Goal: Download file/media

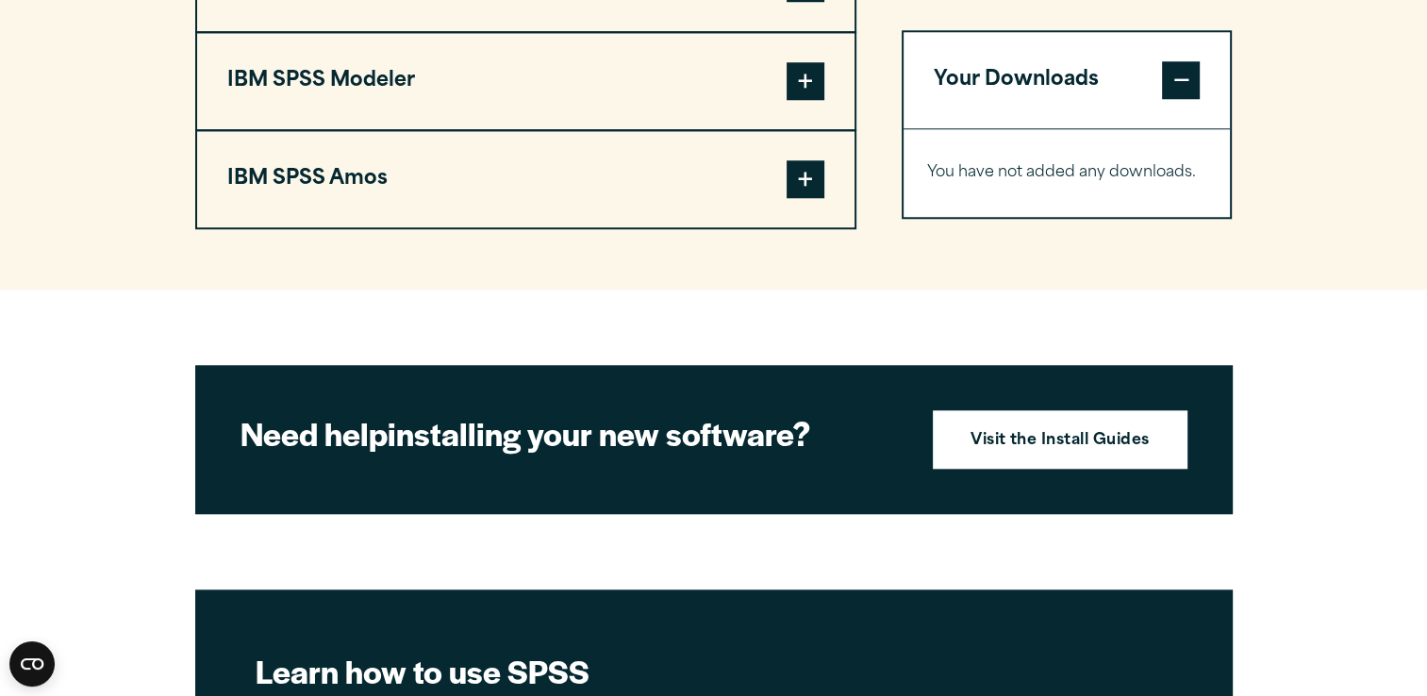
scroll to position [1792, 0]
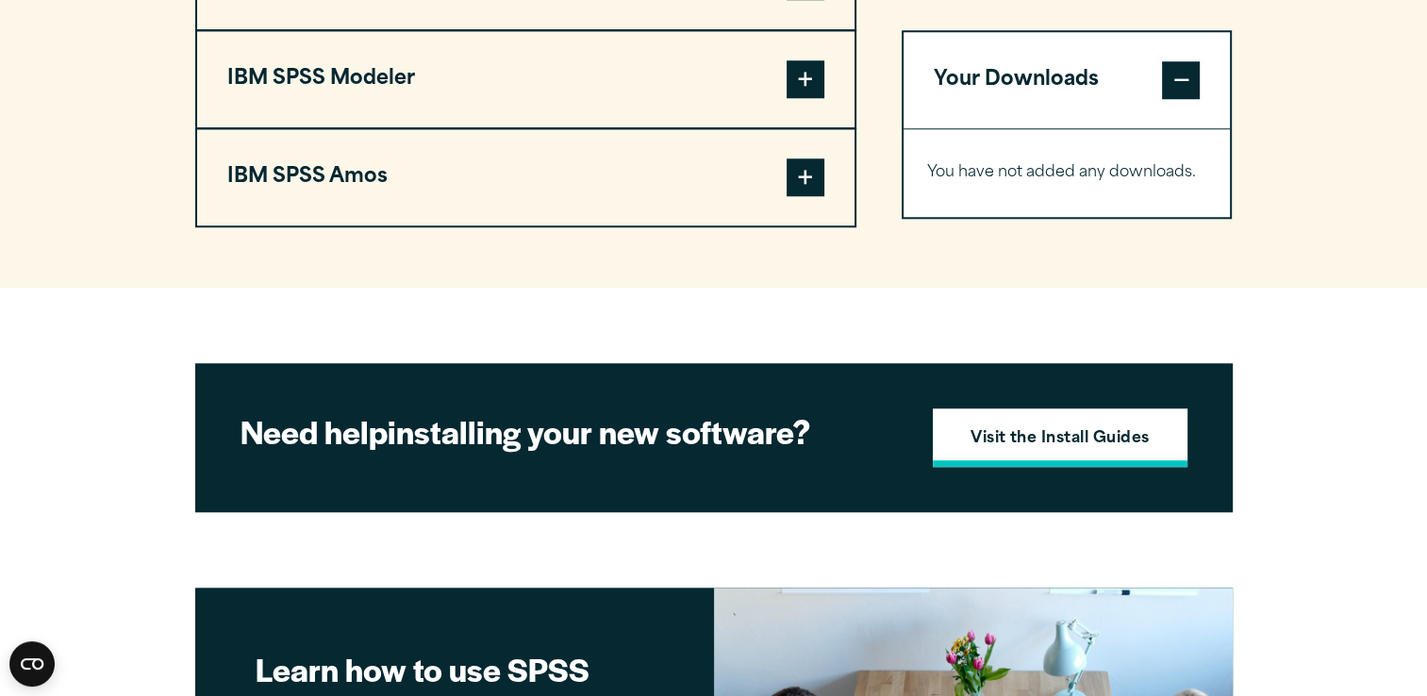
click at [1072, 428] on strong "Visit the Install Guides" at bounding box center [1060, 439] width 179 height 25
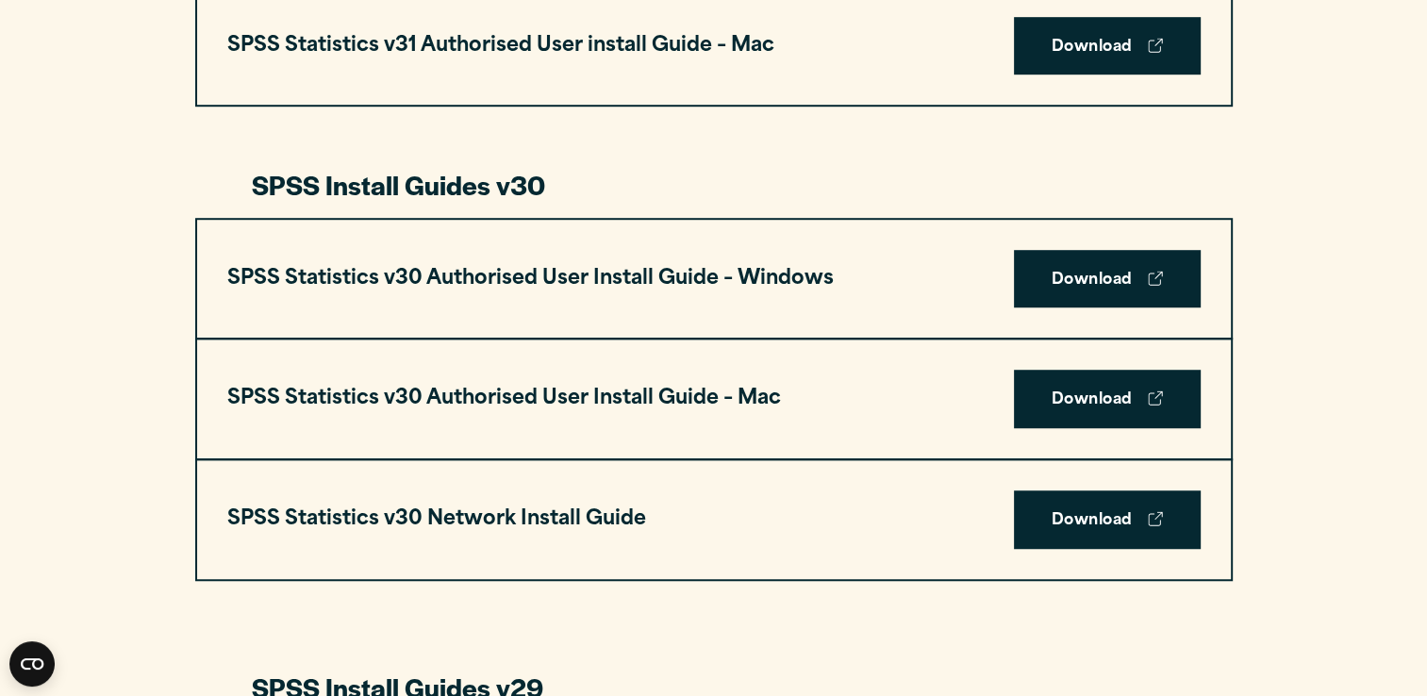
scroll to position [1321, 0]
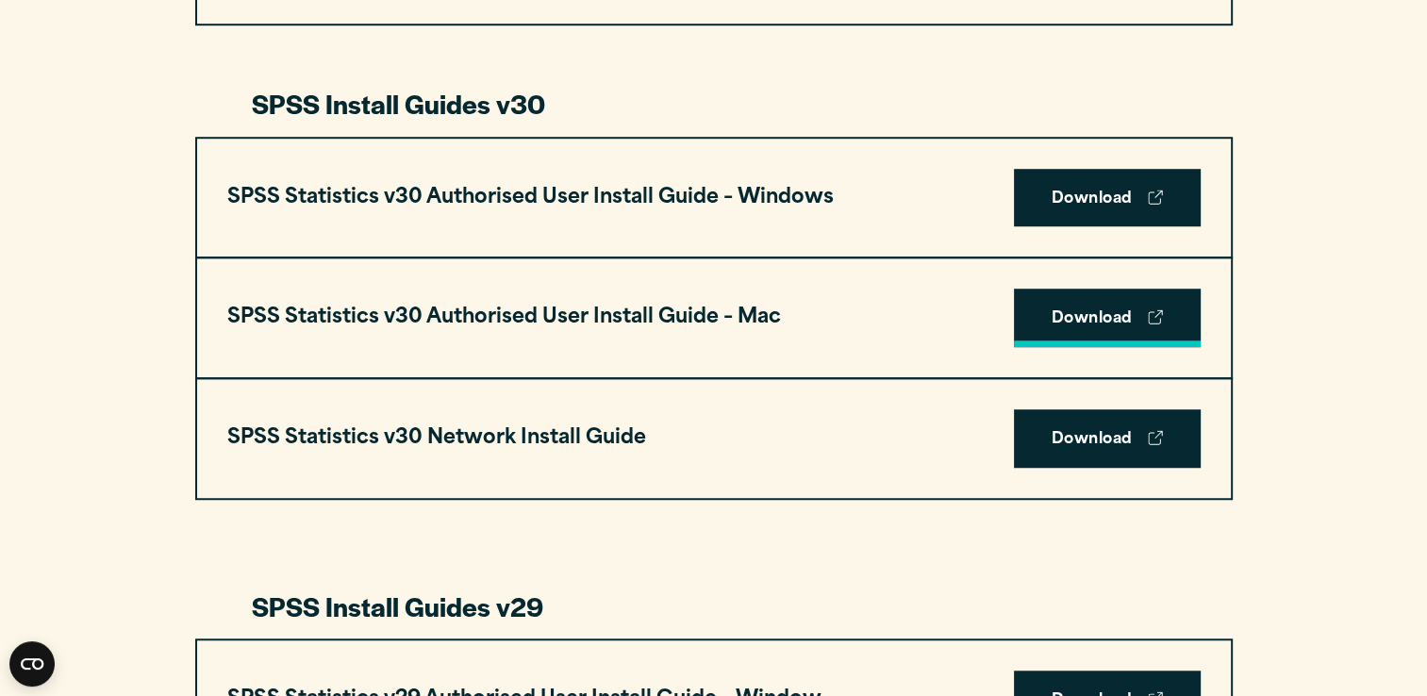
click at [1121, 315] on link "Download" at bounding box center [1107, 318] width 187 height 58
click at [1076, 316] on link "Download" at bounding box center [1107, 318] width 187 height 58
click at [1107, 198] on link "Download" at bounding box center [1107, 198] width 187 height 58
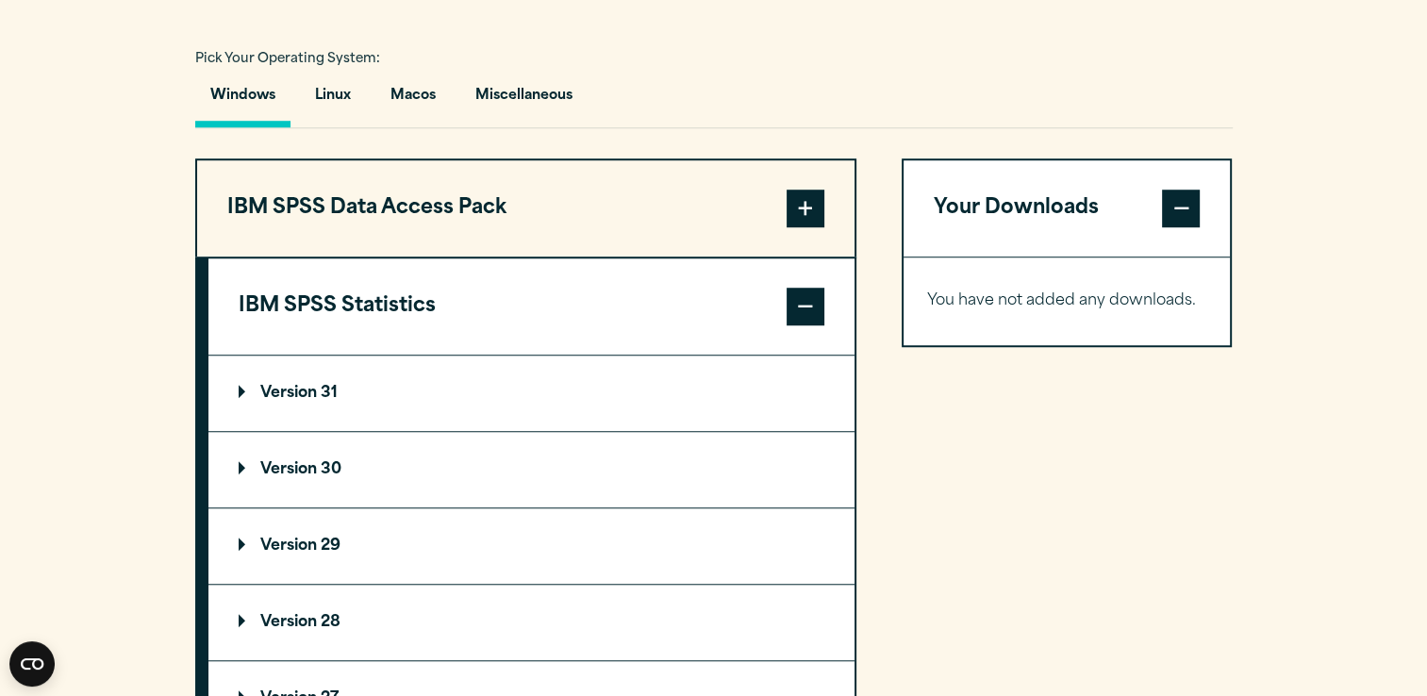
scroll to position [1415, 0]
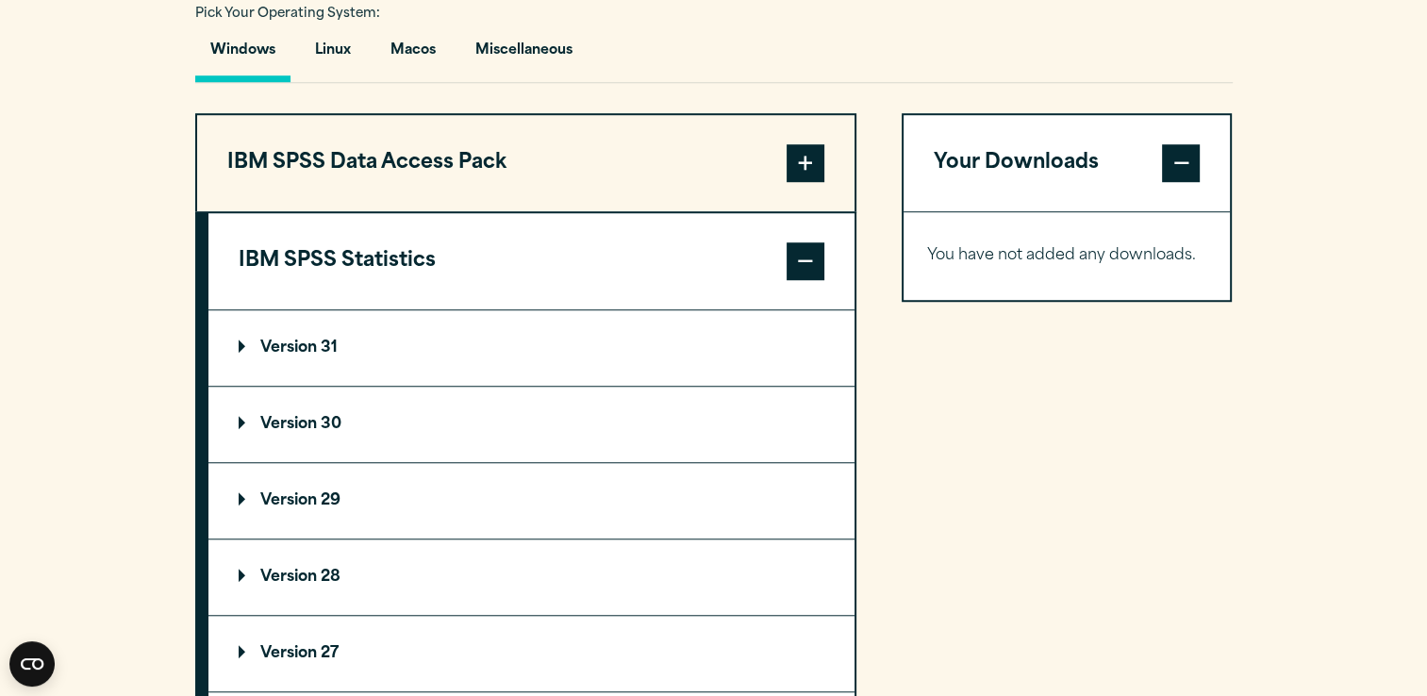
drag, startPoint x: 247, startPoint y: 419, endPoint x: 257, endPoint y: 415, distance: 10.2
click at [247, 418] on p "Version 30" at bounding box center [290, 424] width 103 height 15
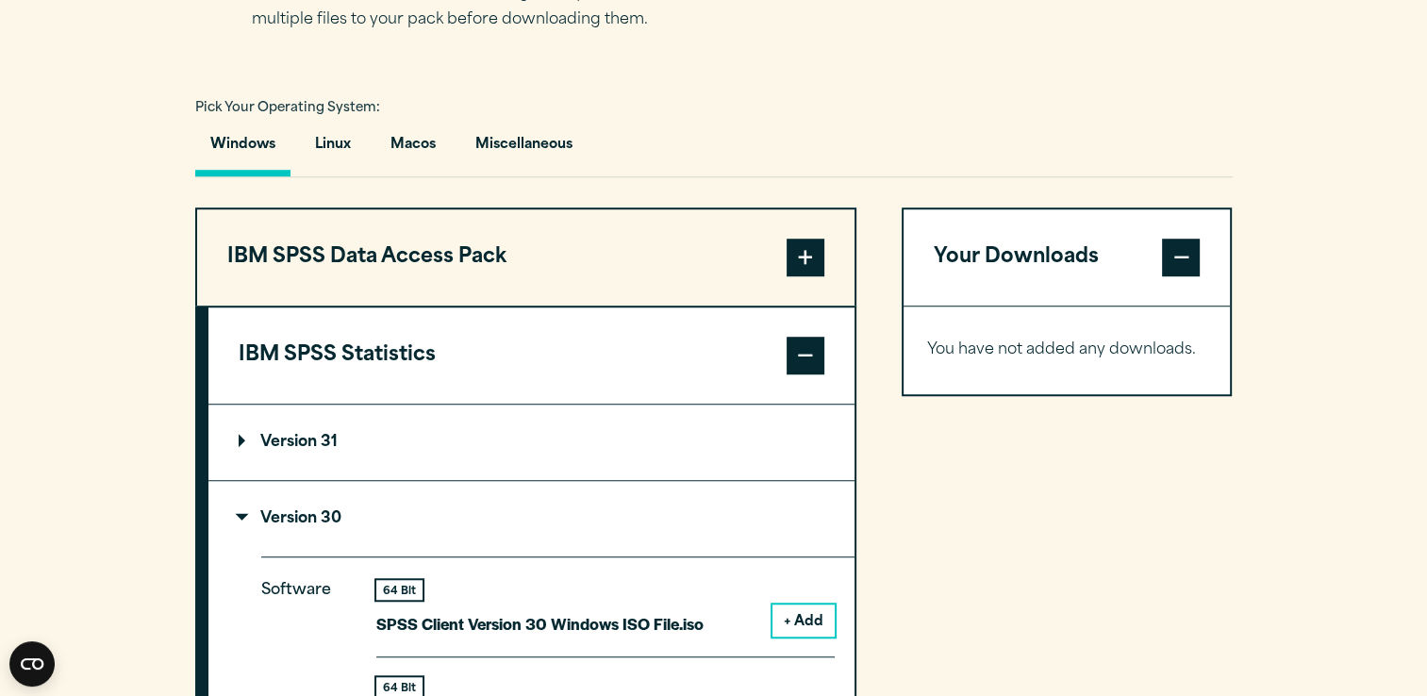
scroll to position [1321, 0]
click at [420, 142] on button "Macos" at bounding box center [412, 150] width 75 height 54
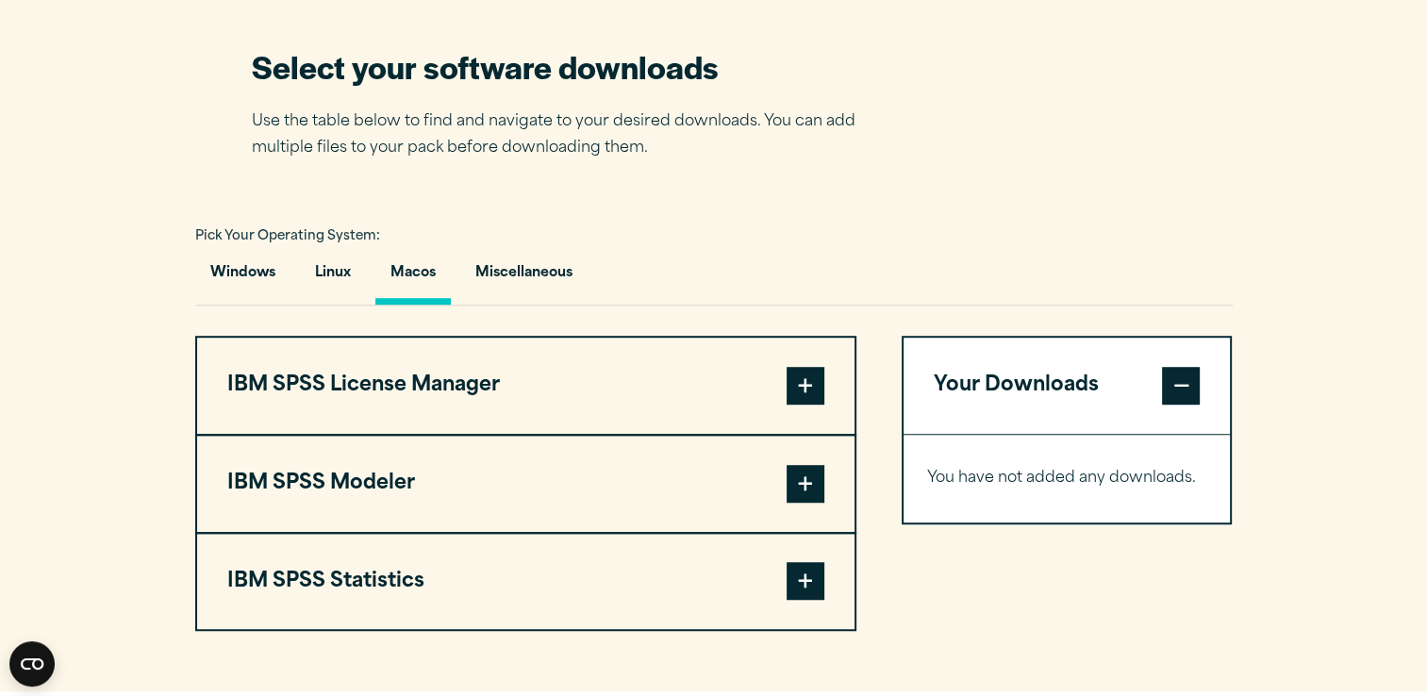
scroll to position [1226, 0]
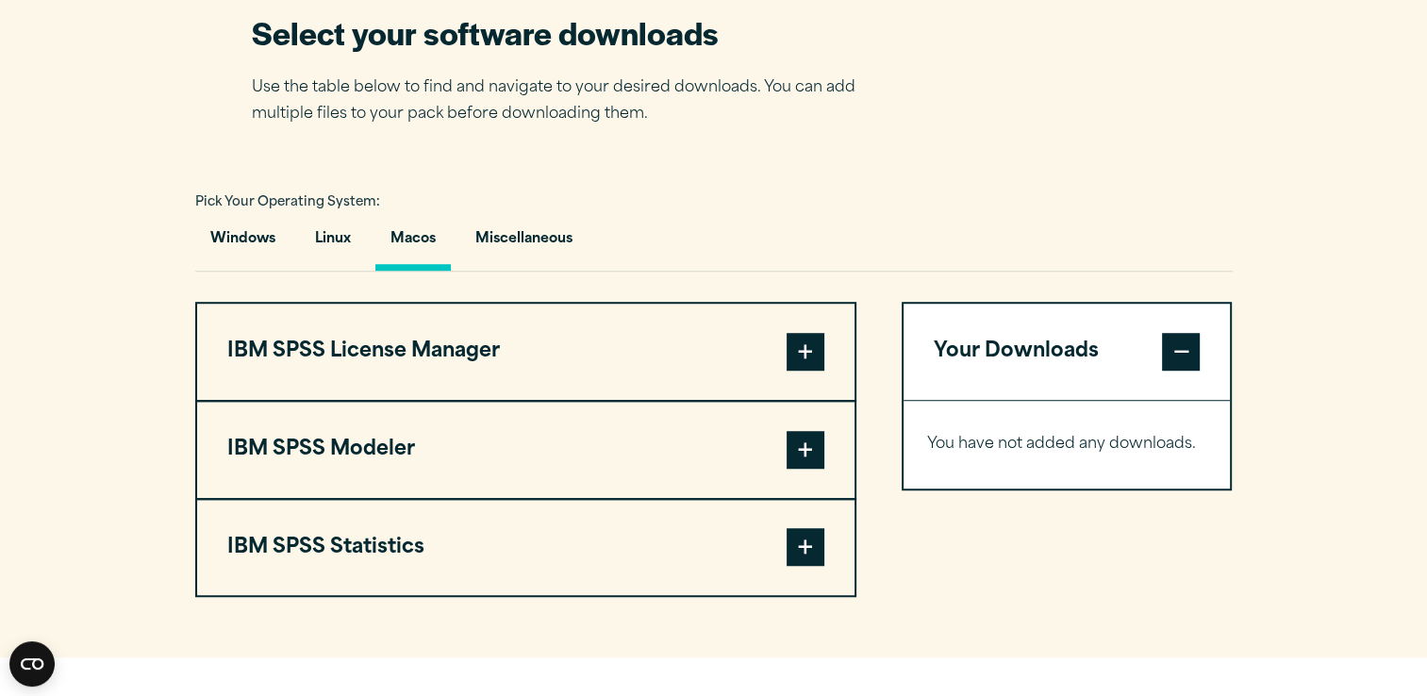
click at [800, 542] on span at bounding box center [806, 547] width 38 height 38
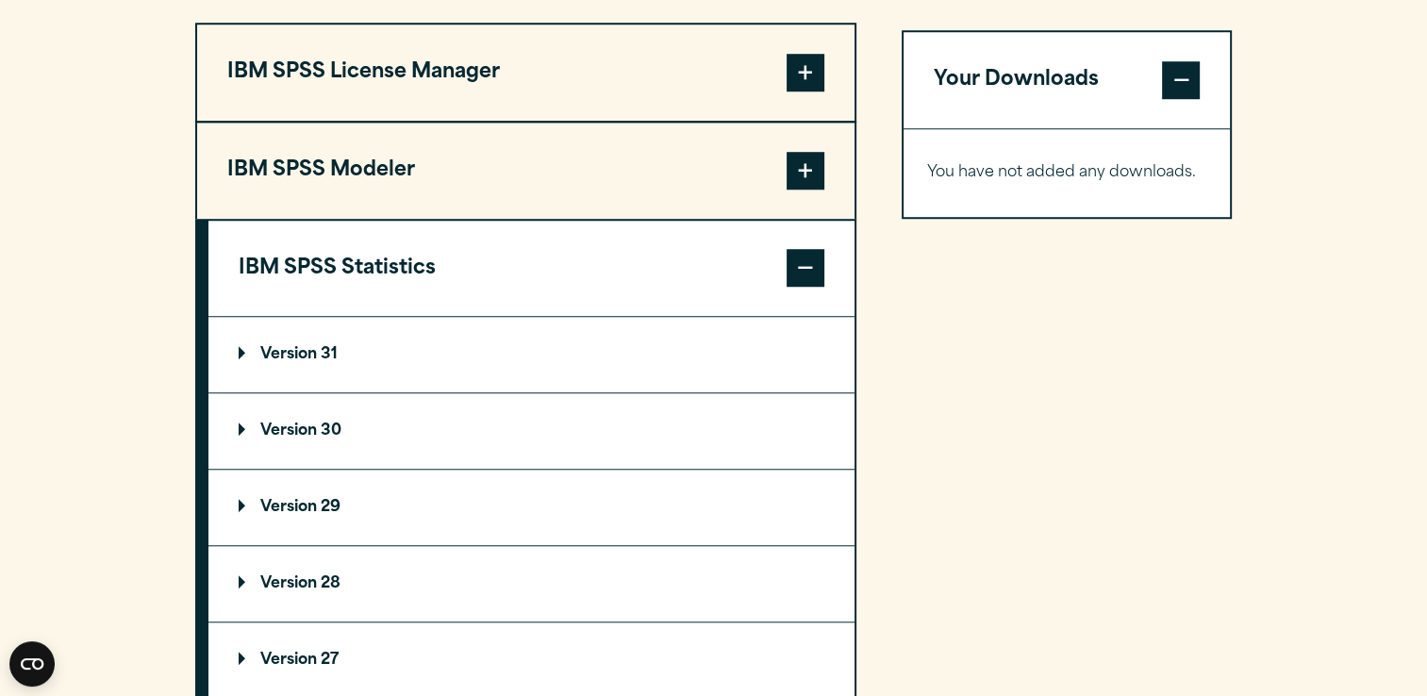
scroll to position [1509, 0]
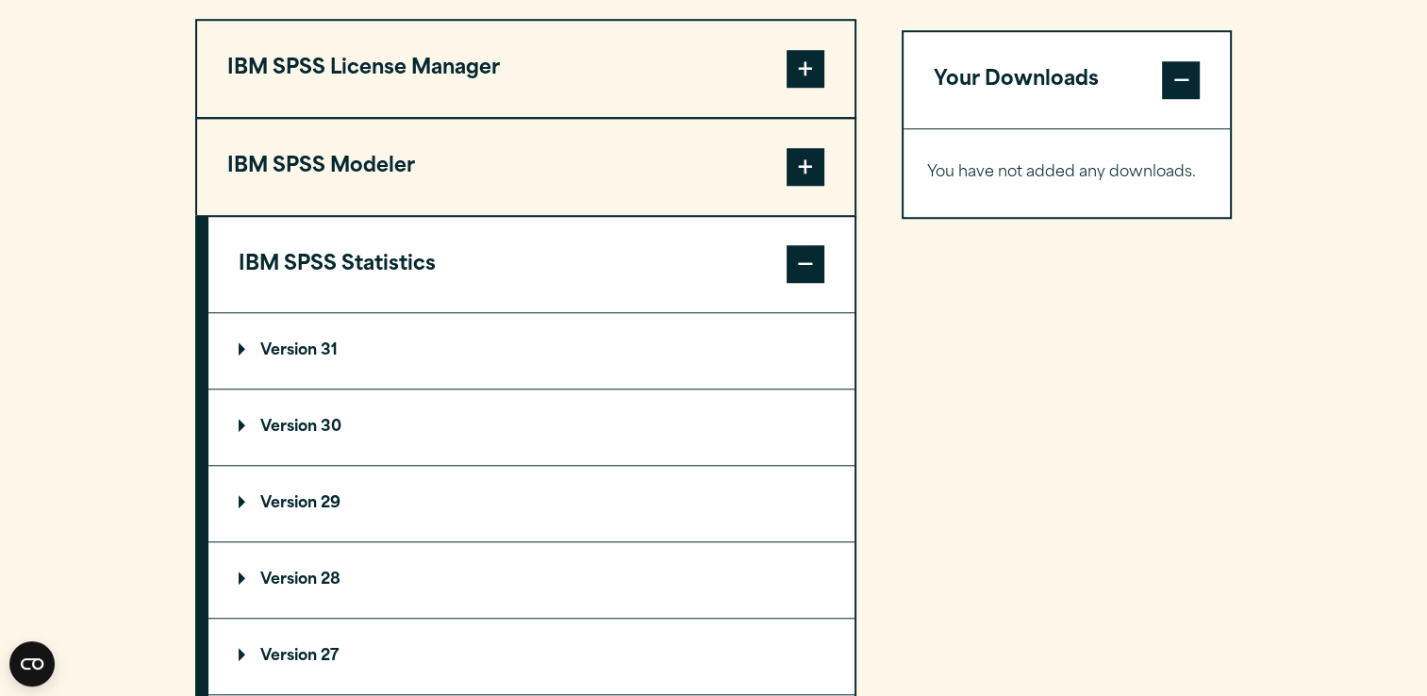
click at [239, 421] on p "Version 30" at bounding box center [290, 427] width 103 height 15
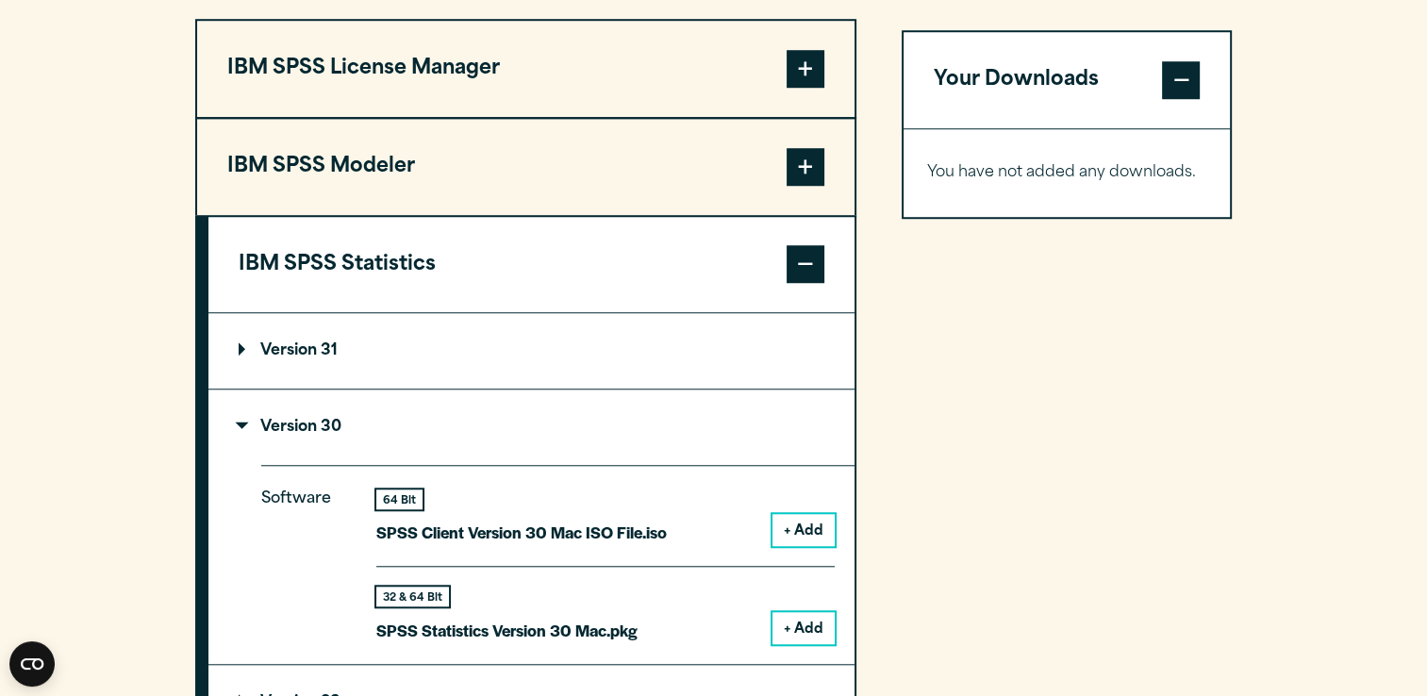
click at [239, 421] on p "Version 30" at bounding box center [290, 427] width 103 height 15
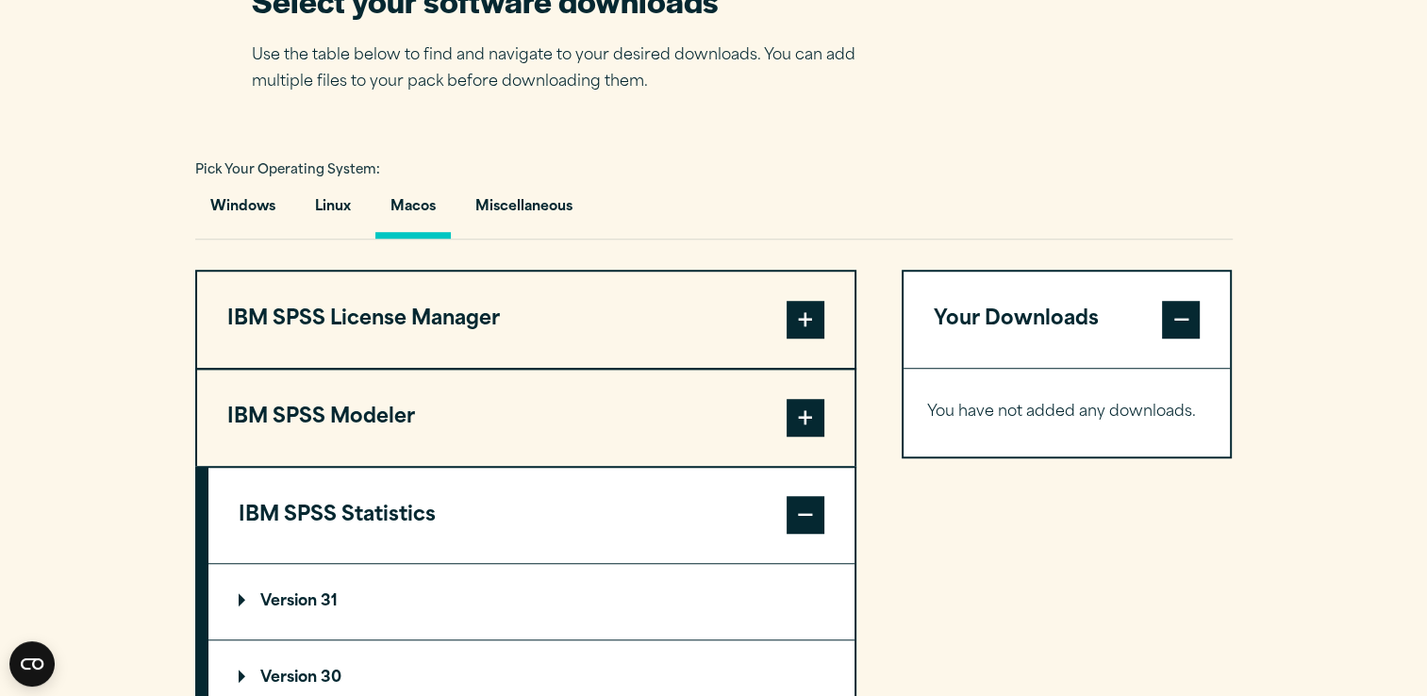
scroll to position [1226, 0]
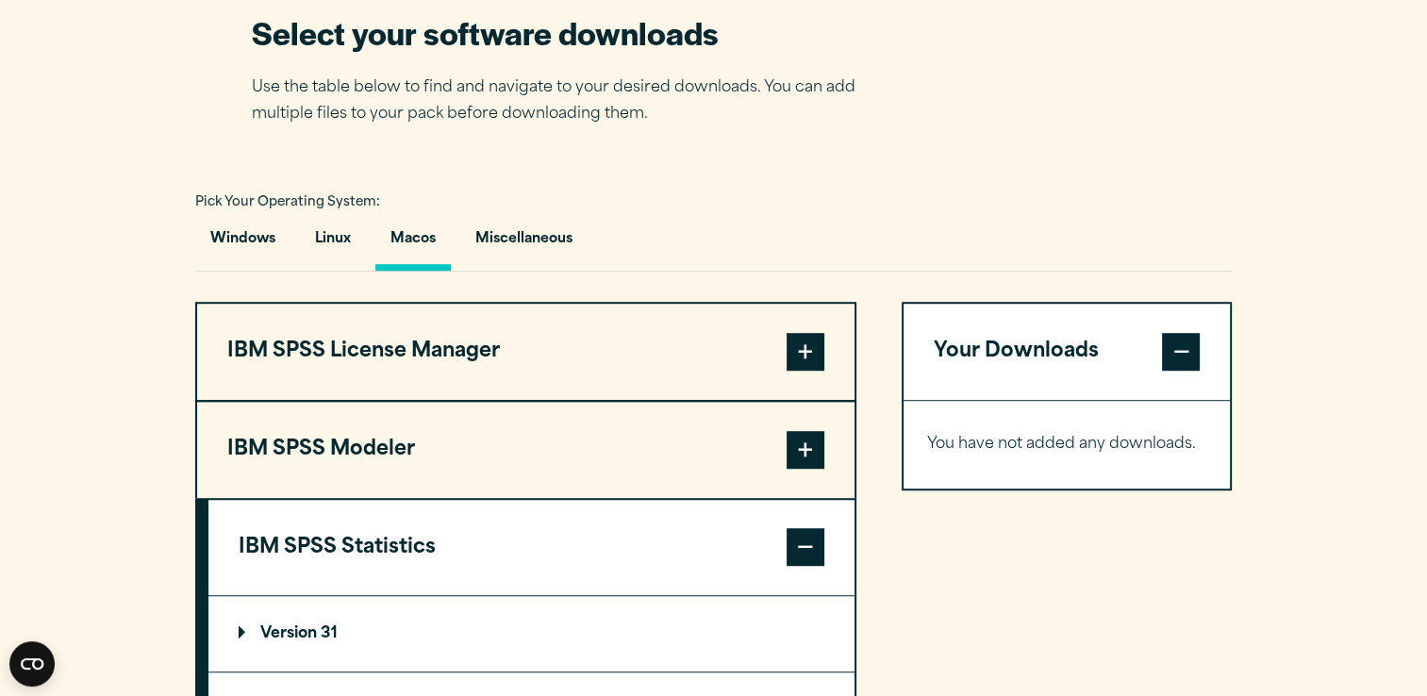
click at [797, 546] on span at bounding box center [806, 547] width 38 height 38
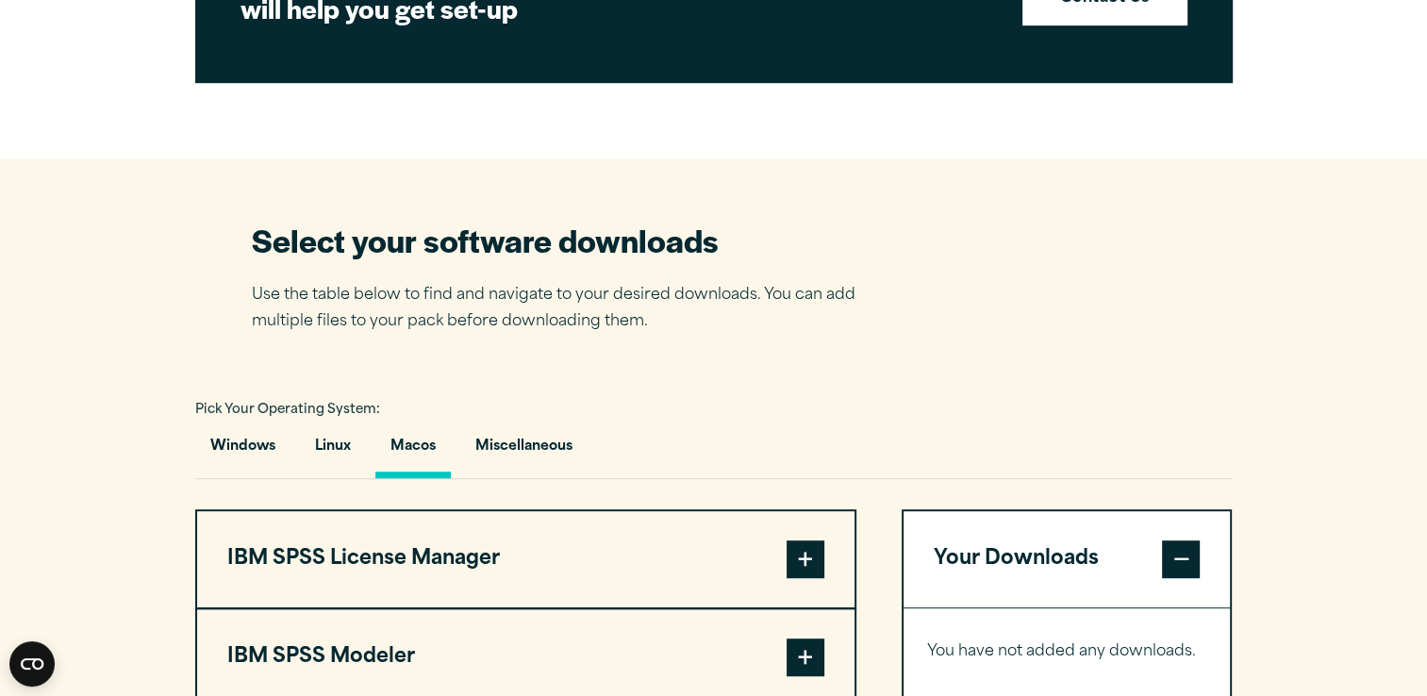
scroll to position [1132, 0]
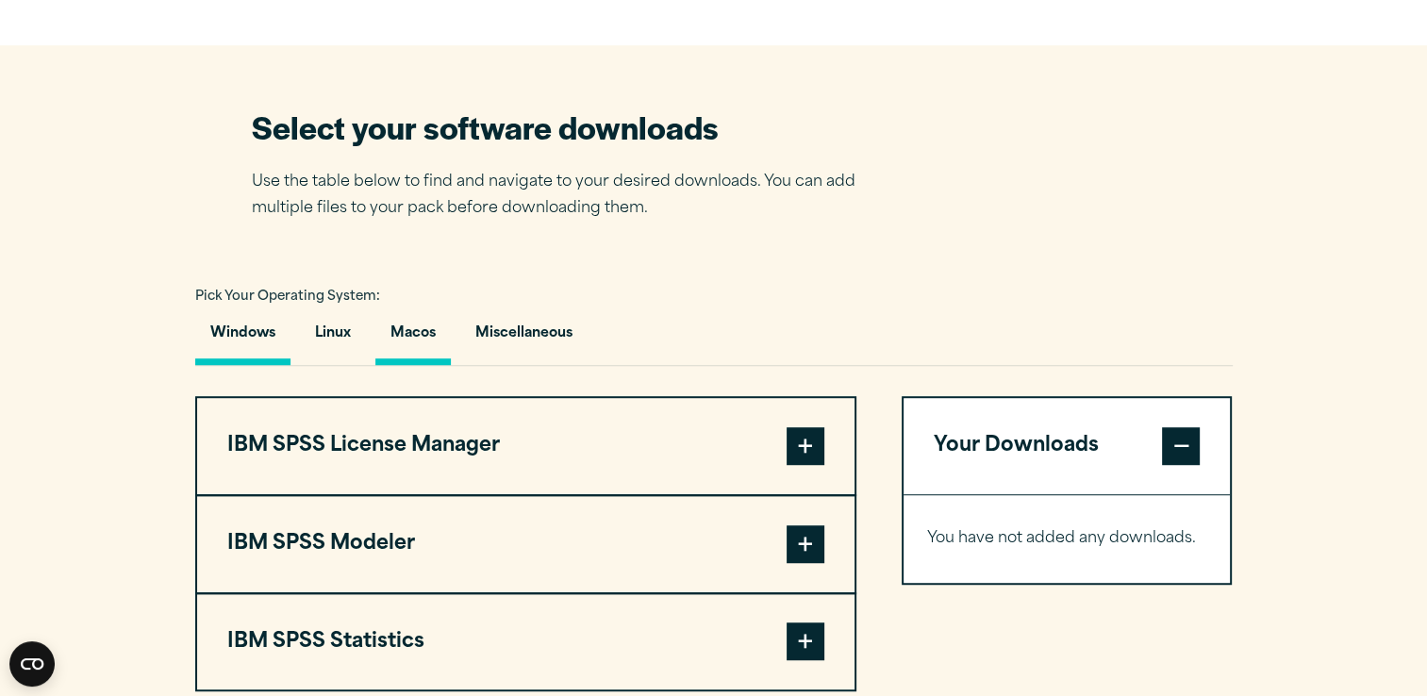
click at [241, 325] on button "Windows" at bounding box center [242, 338] width 95 height 54
